Goal: Task Accomplishment & Management: Manage account settings

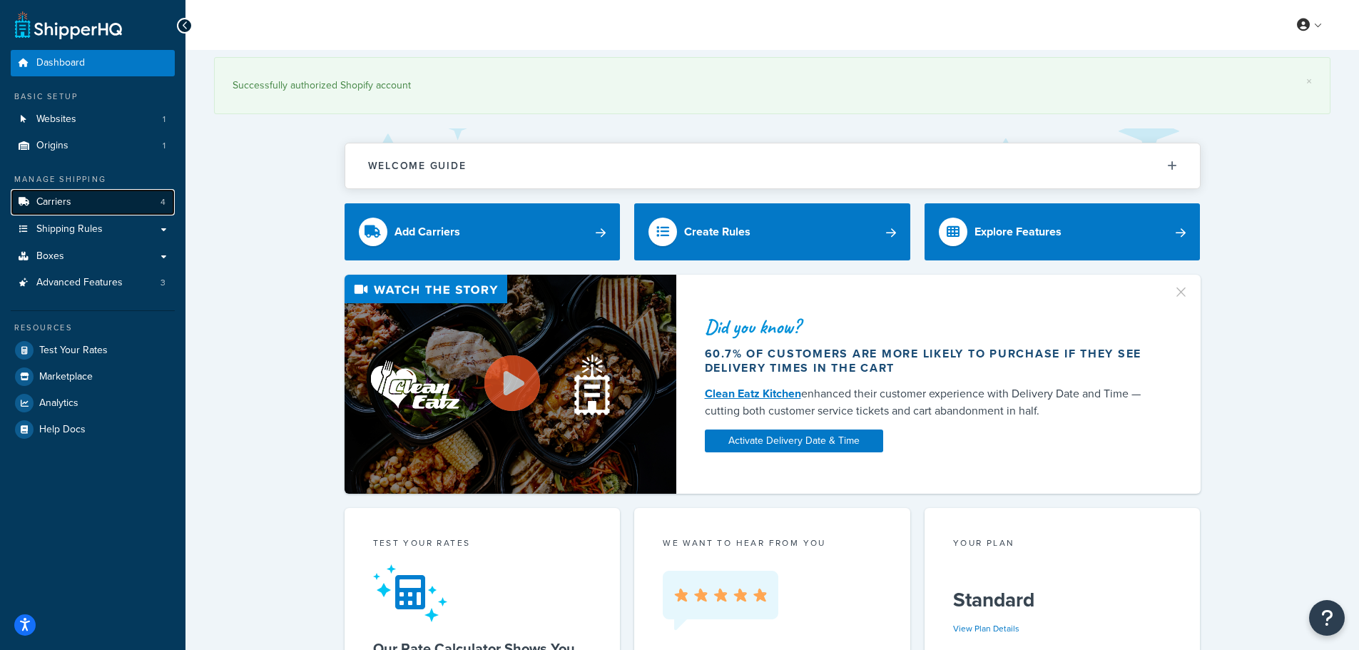
click at [88, 205] on link "Carriers 4" at bounding box center [93, 202] width 164 height 26
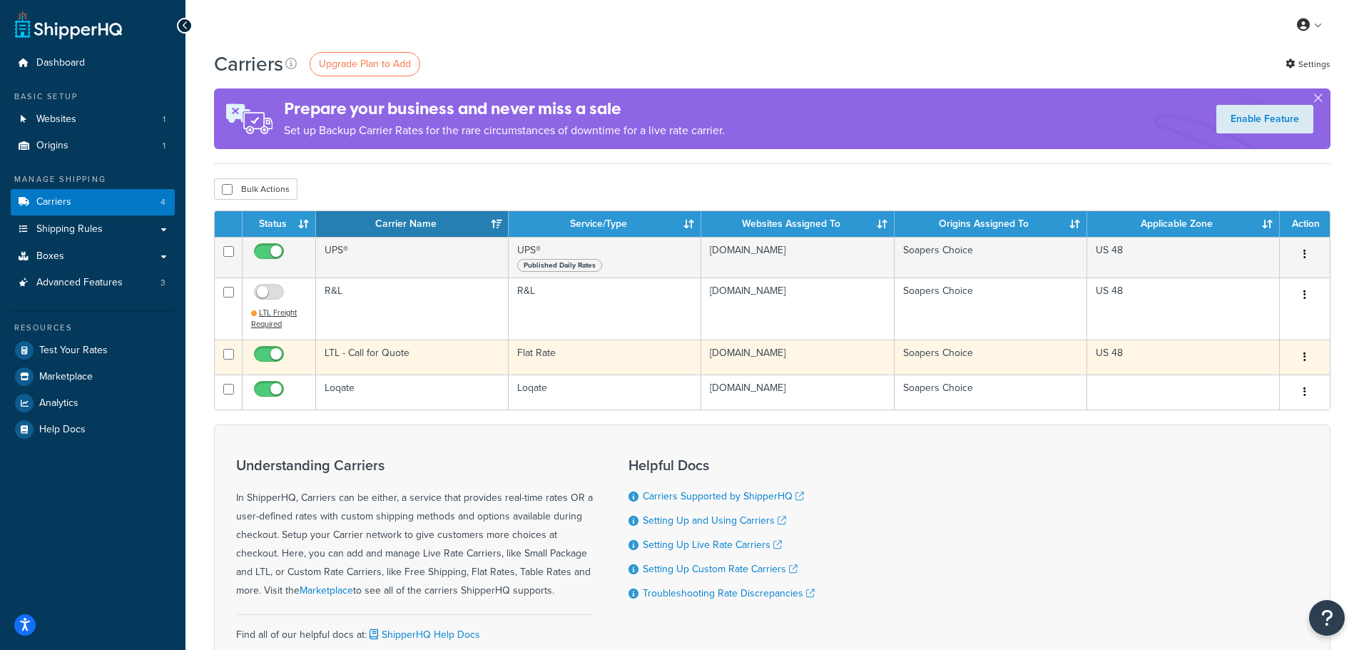
click at [1309, 356] on button "button" at bounding box center [1304, 357] width 20 height 23
click at [1242, 384] on link "Edit" at bounding box center [1246, 385] width 113 height 29
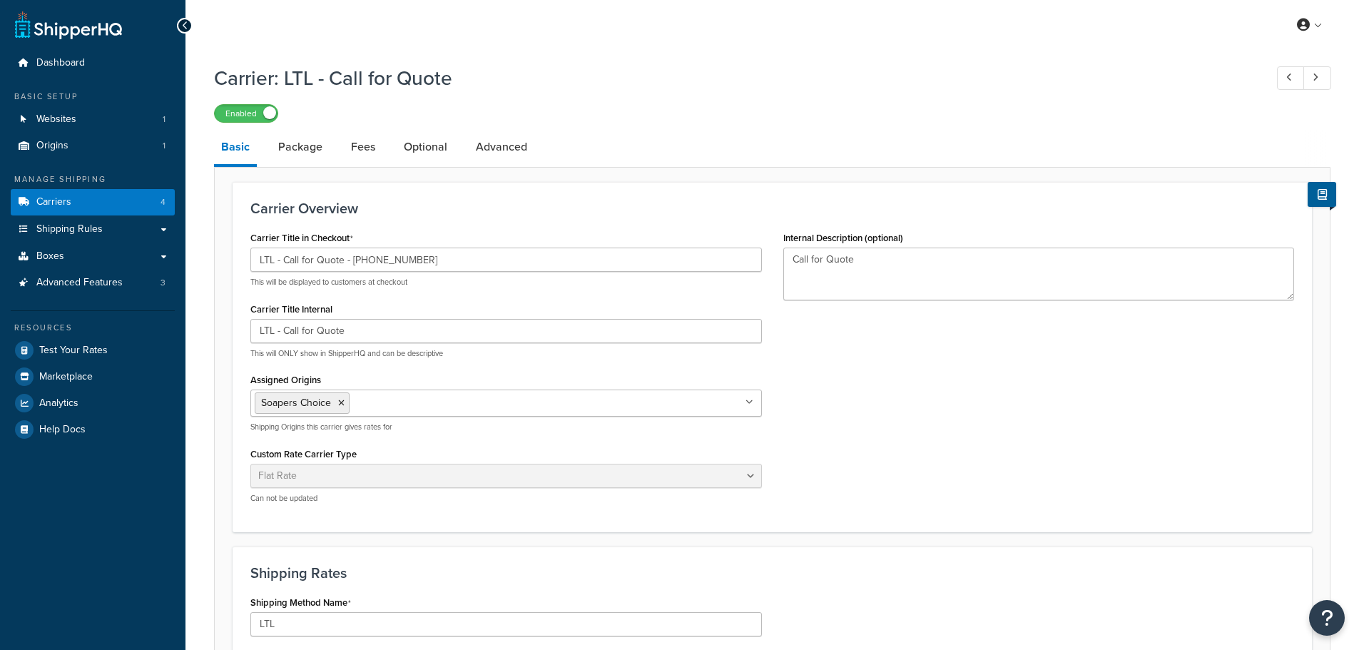
select select "flat"
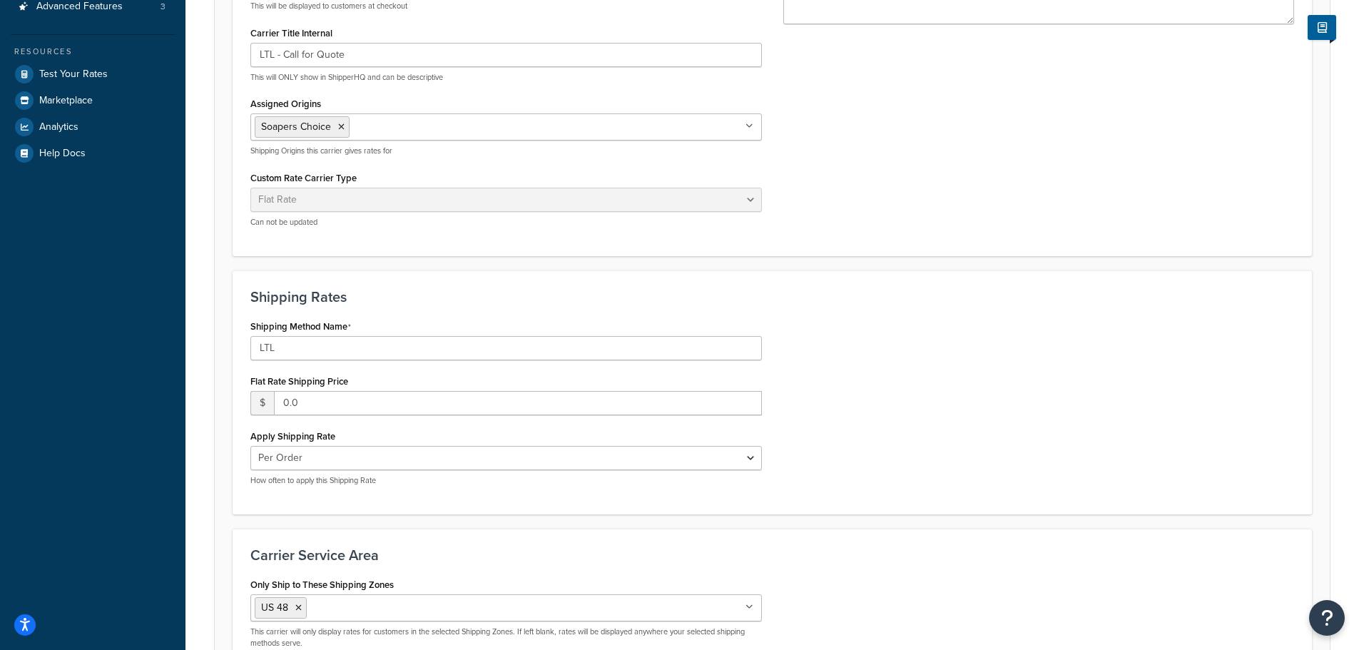
scroll to position [285, 0]
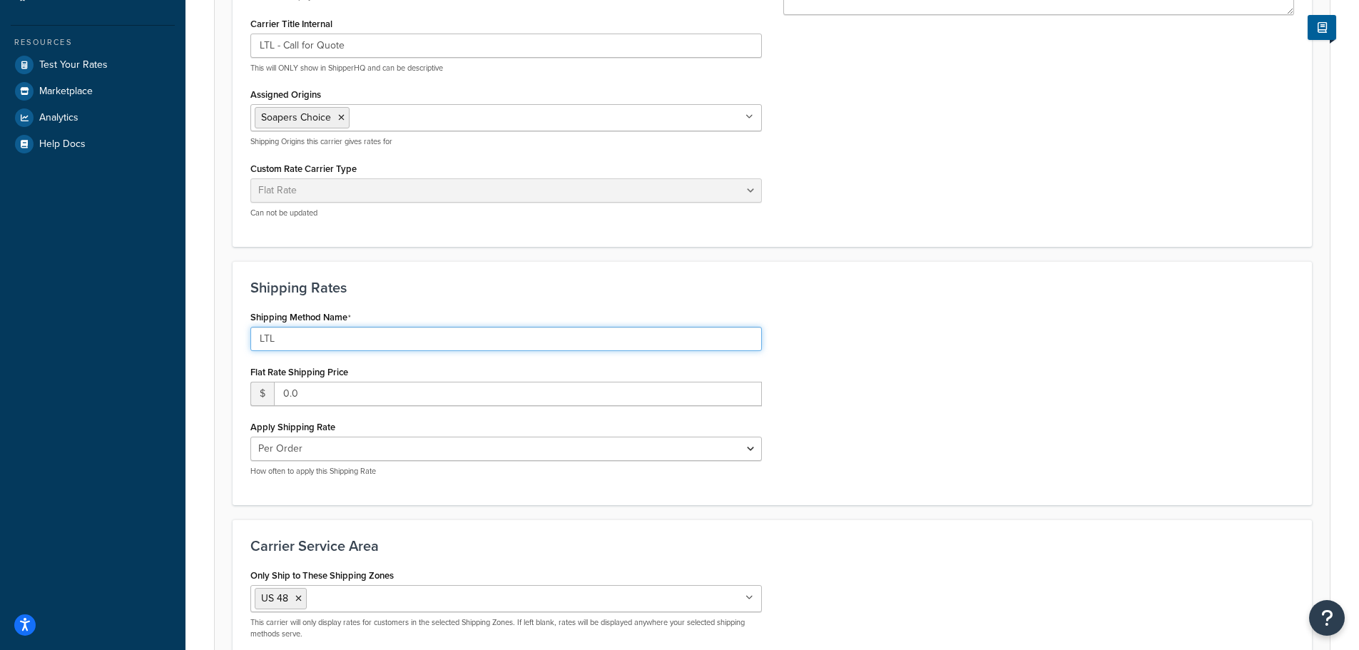
drag, startPoint x: 300, startPoint y: 342, endPoint x: 224, endPoint y: 342, distance: 75.6
click at [224, 342] on form "Carrier Overview Carrier Title in Checkout LTL - Call for Quote - 833.257.6627 …" at bounding box center [772, 311] width 1115 height 829
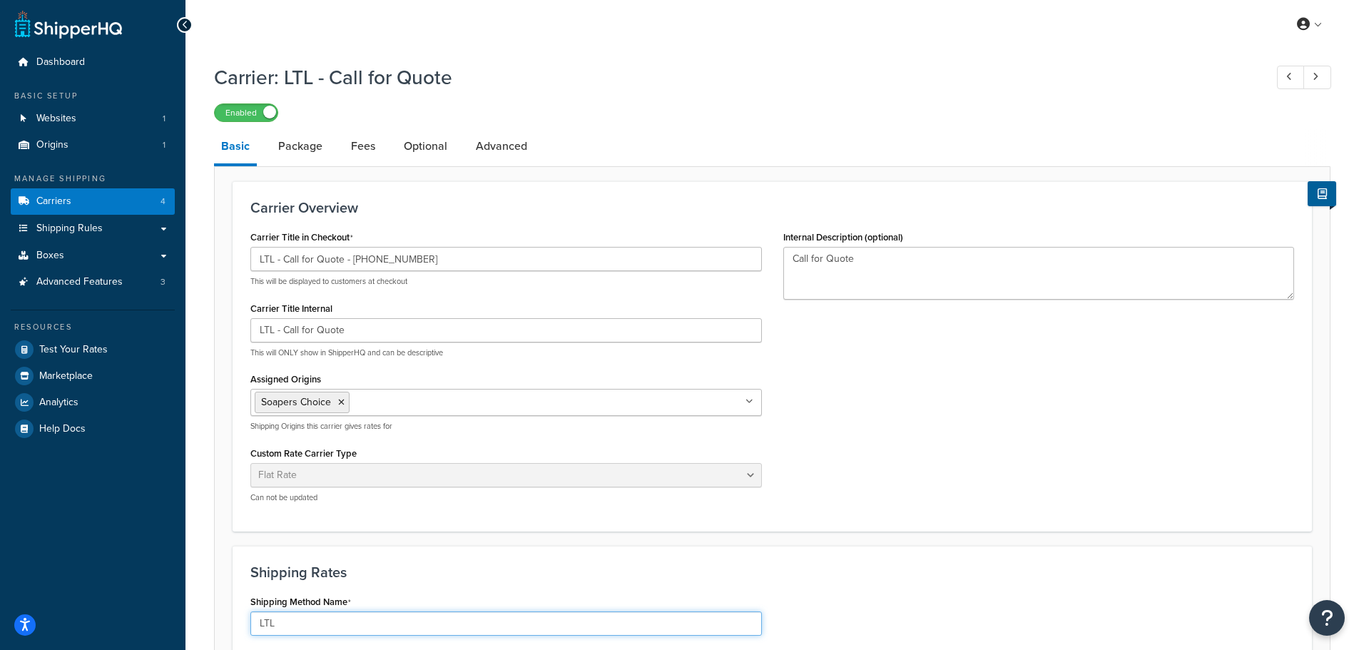
scroll to position [0, 0]
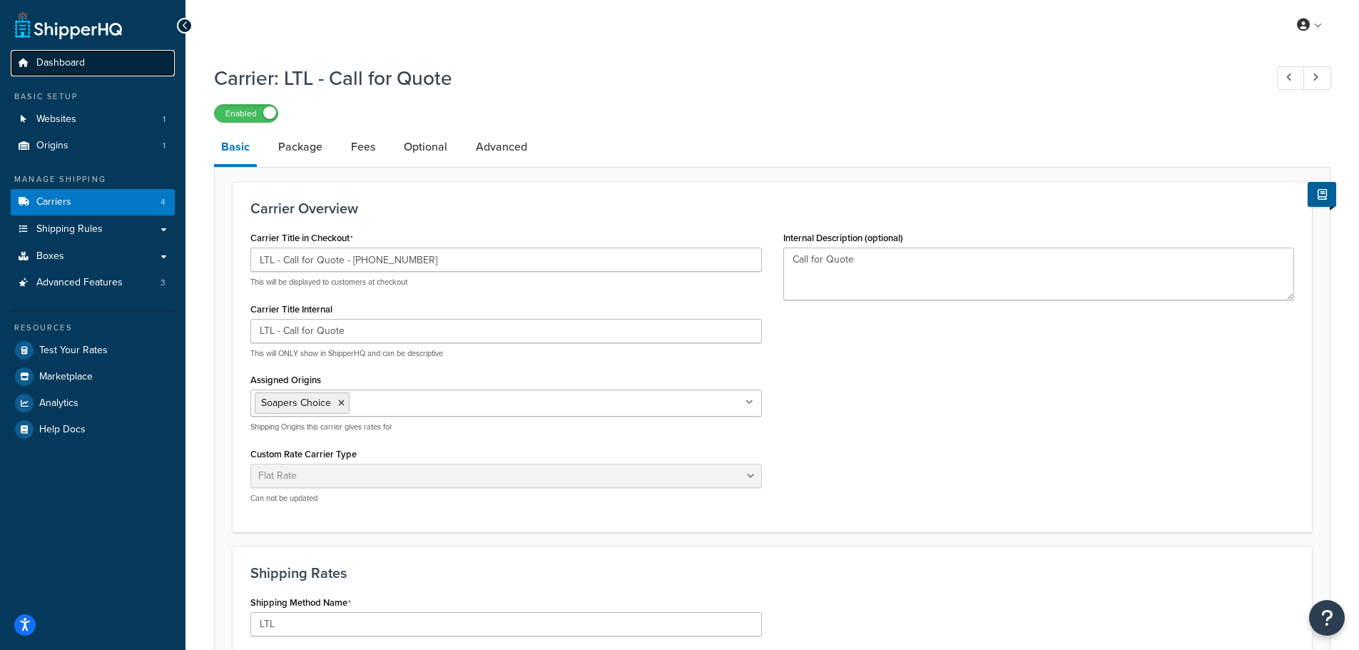
click at [58, 62] on span "Dashboard" at bounding box center [60, 63] width 48 height 12
